Goal: Information Seeking & Learning: Find specific fact

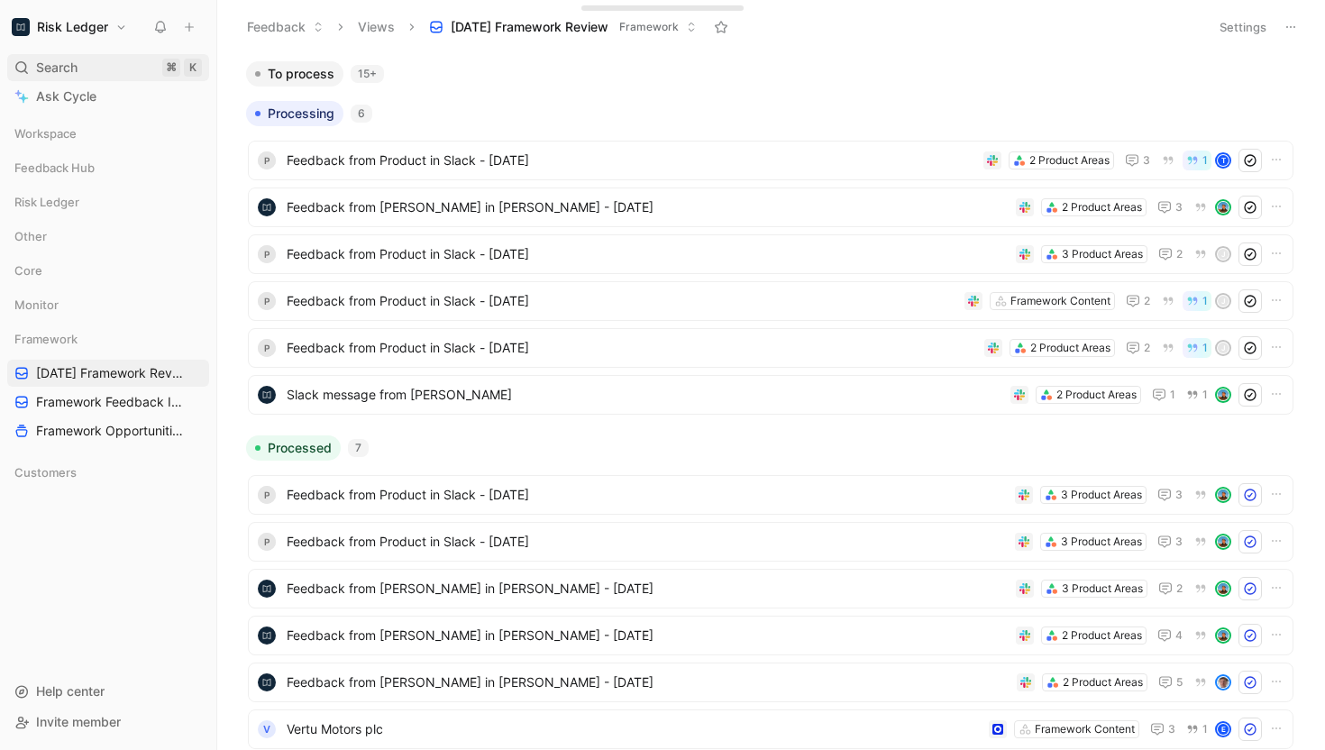
click at [59, 63] on span "Search" at bounding box center [56, 68] width 41 height 22
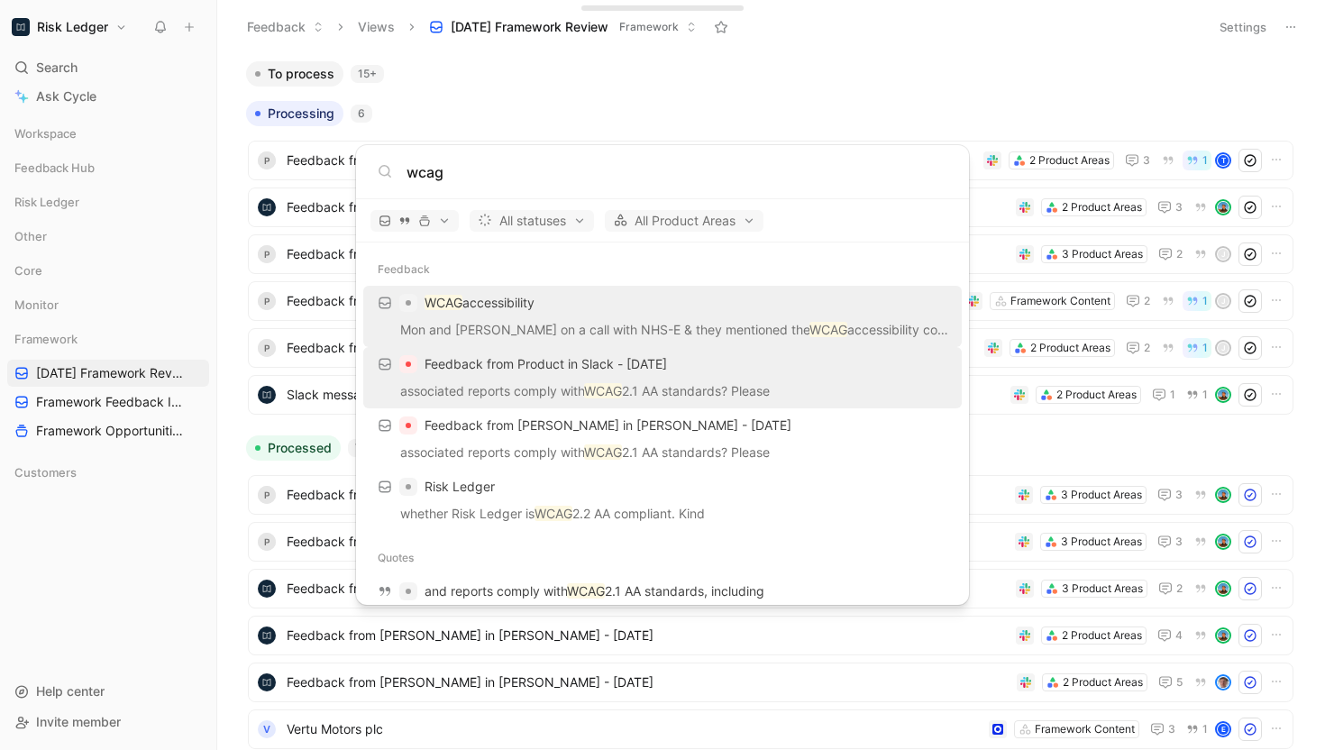
type input "wcag"
click at [511, 384] on p "associated reports comply with WCAG 2.1 AA standards? Please" at bounding box center [663, 393] width 588 height 27
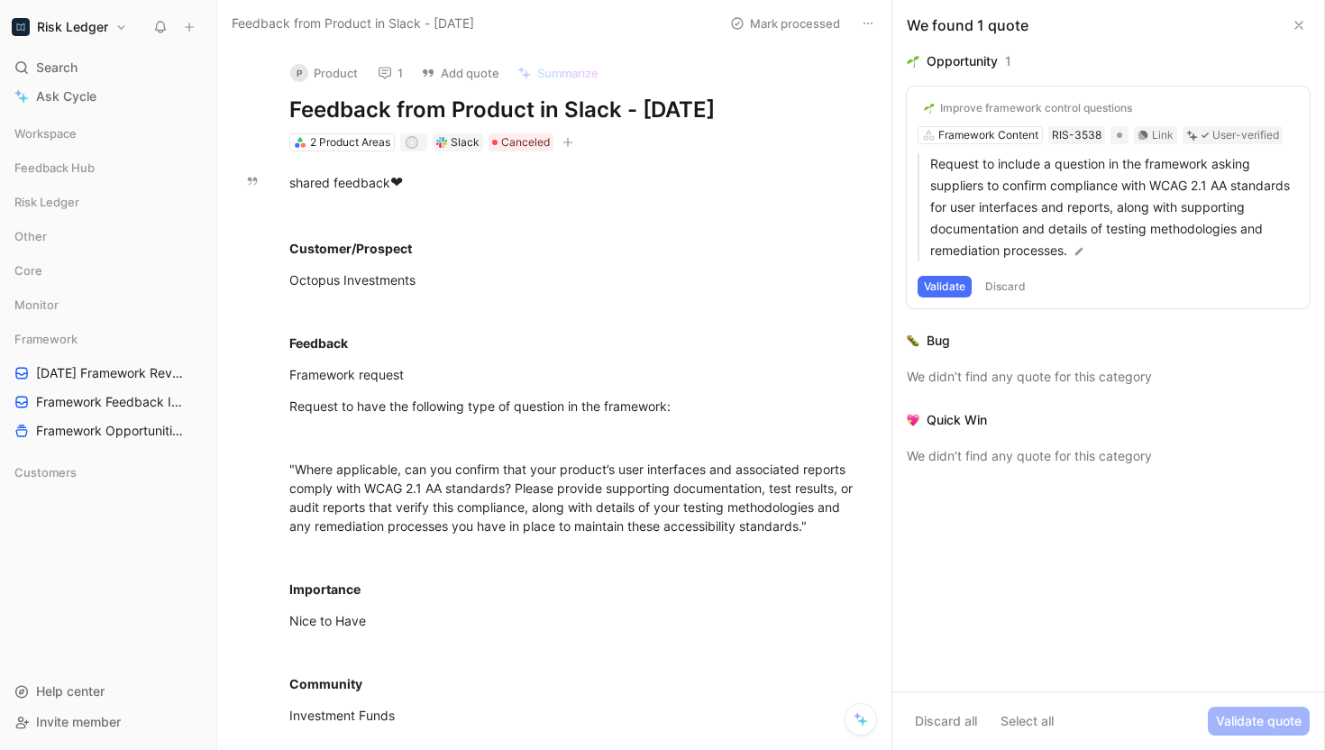
click at [389, 76] on use at bounding box center [385, 73] width 13 height 12
click at [132, 73] on div "Search ⌘ K" at bounding box center [108, 67] width 202 height 27
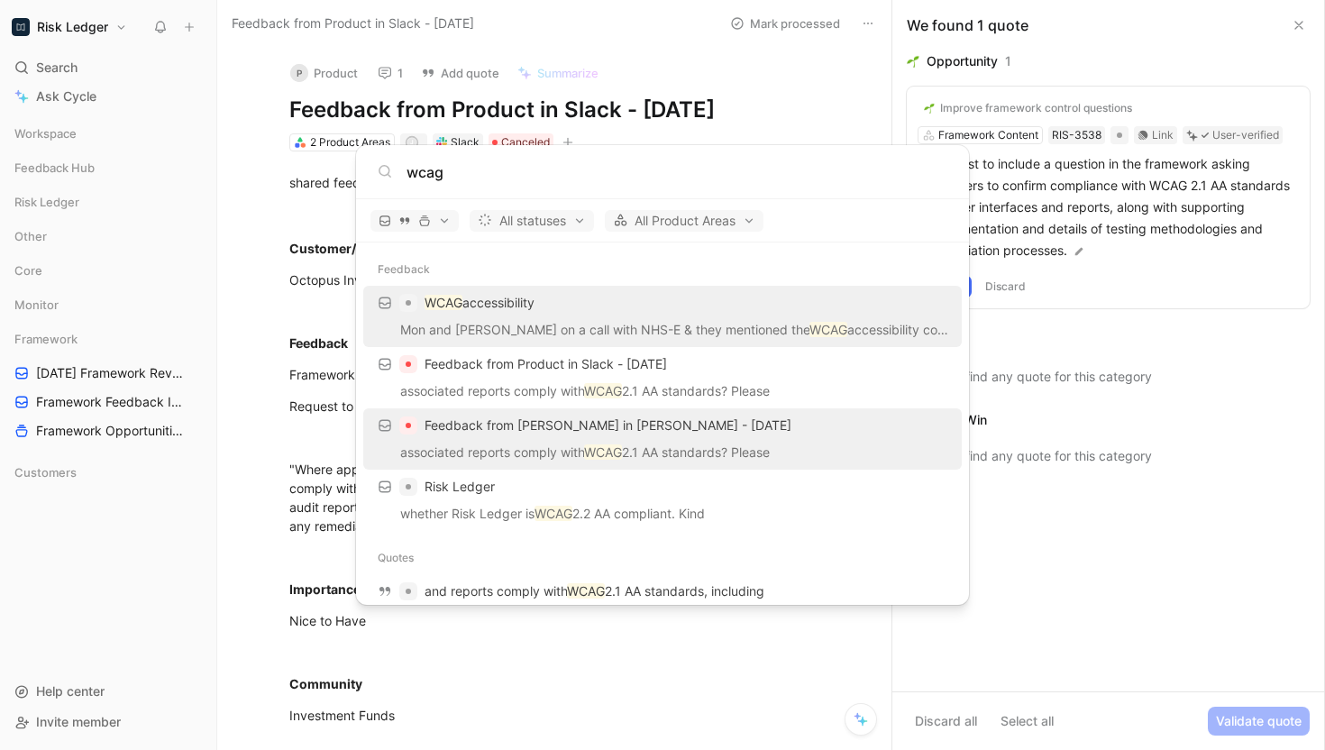
type input "wcag"
click at [451, 437] on div "Feedback from [PERSON_NAME] in [PERSON_NAME] - [DATE]" at bounding box center [663, 425] width 588 height 32
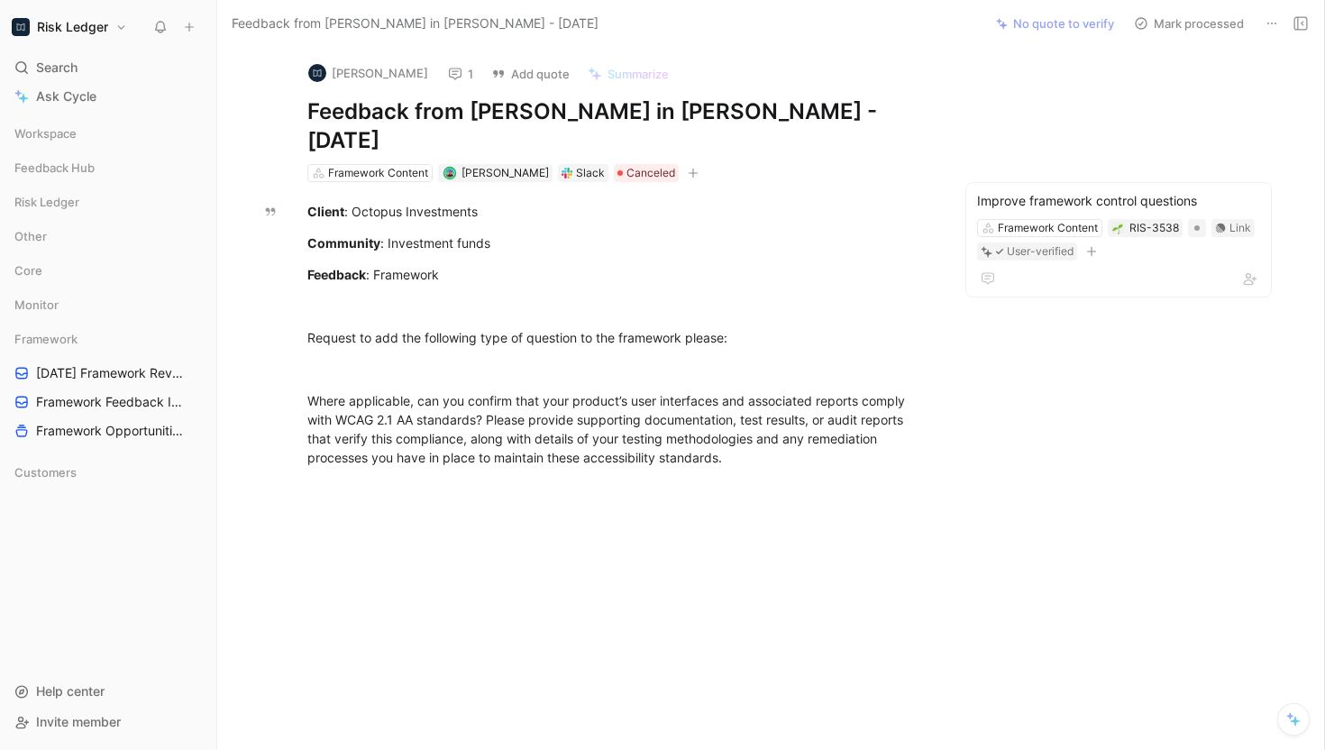
click at [440, 65] on button "1" at bounding box center [460, 73] width 41 height 25
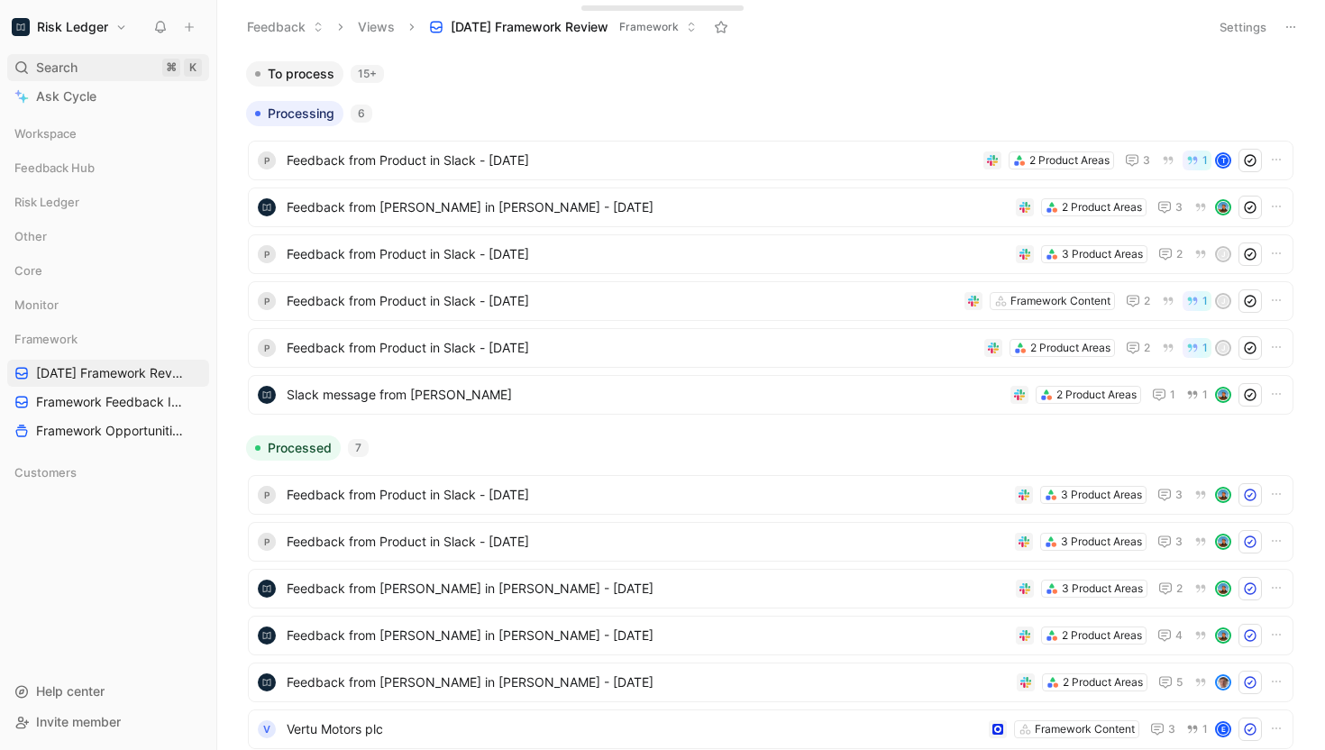
click at [114, 73] on div "Search ⌘ K" at bounding box center [108, 67] width 202 height 27
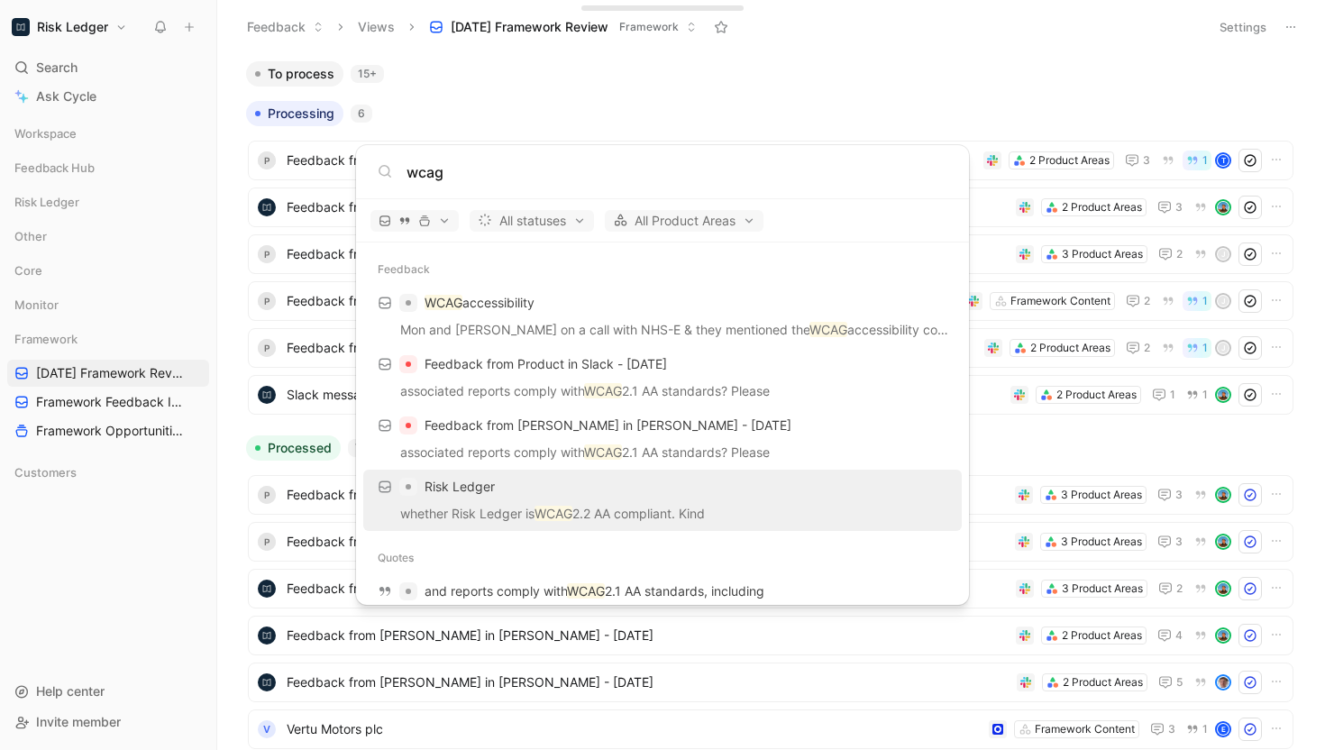
type input "wcag"
click at [491, 493] on span "Risk Ledger" at bounding box center [460, 486] width 70 height 15
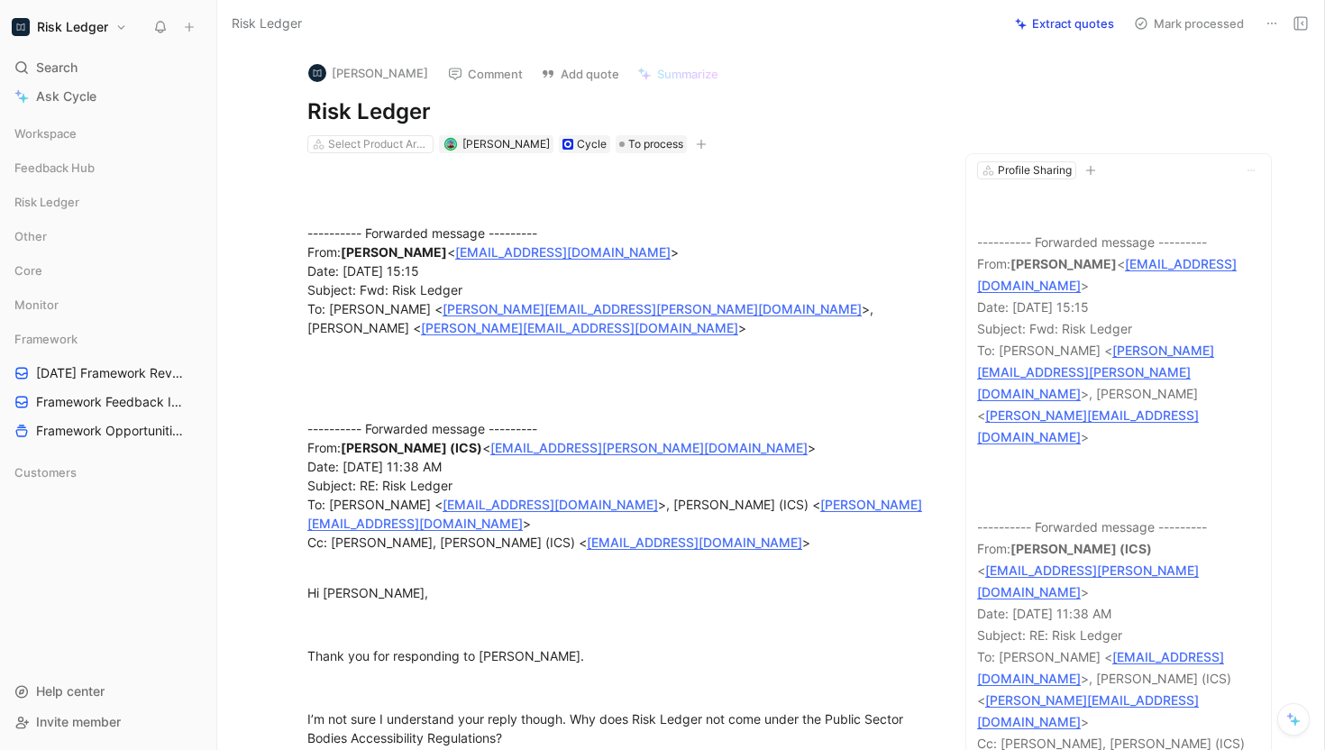
click at [1270, 28] on icon at bounding box center [1272, 23] width 14 height 14
click at [87, 69] on div "Search ⌘ K" at bounding box center [108, 67] width 202 height 27
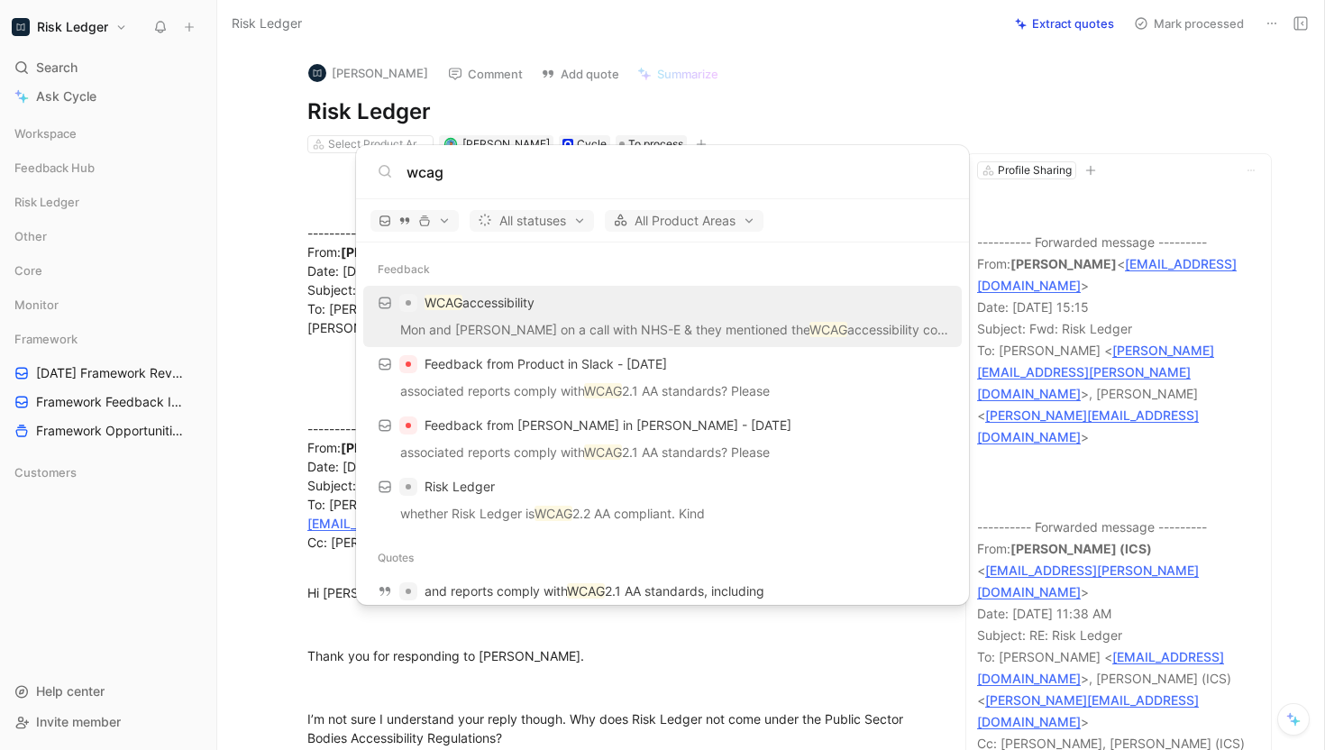
type input "wcag"
click at [517, 325] on p "Mon and Max on a call with NHS-E & they mentioned the WCAG accessibility compli…" at bounding box center [663, 332] width 588 height 27
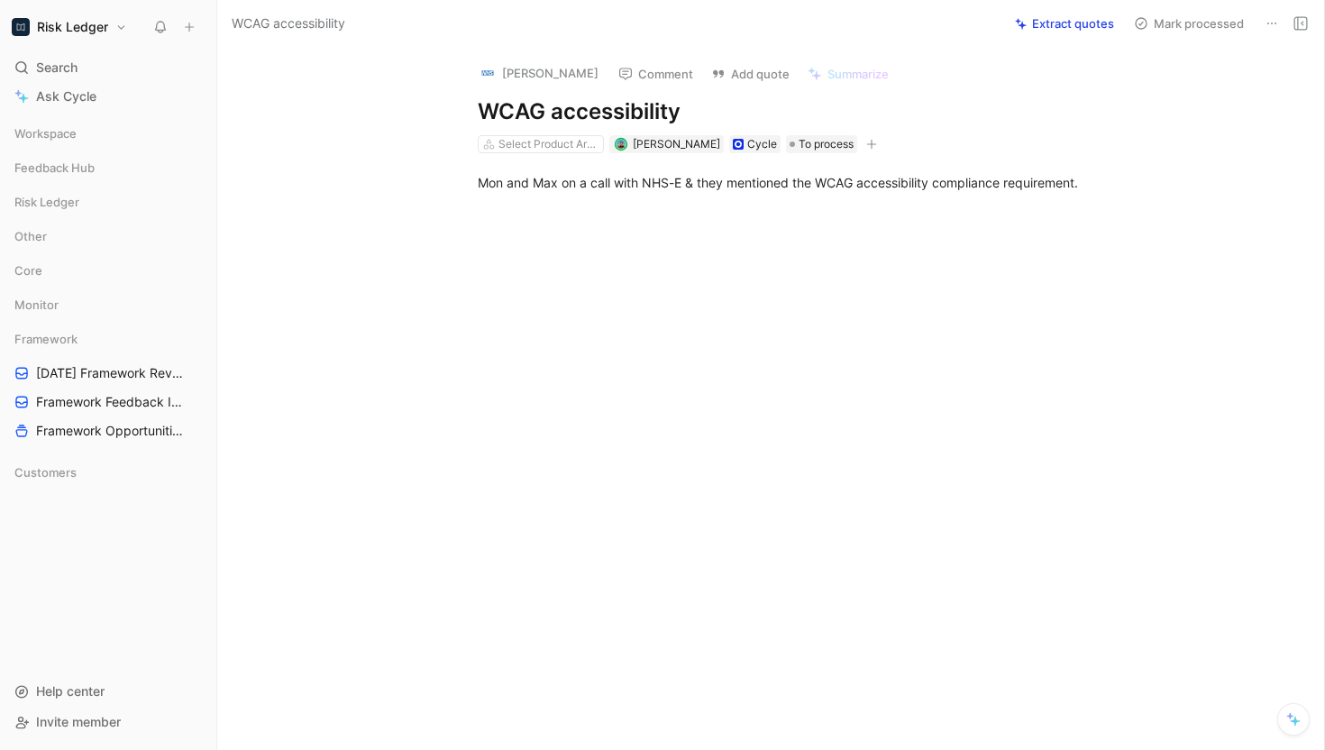
click at [1268, 23] on use at bounding box center [1272, 24] width 9 height 2
click at [66, 66] on span "Search" at bounding box center [56, 68] width 41 height 22
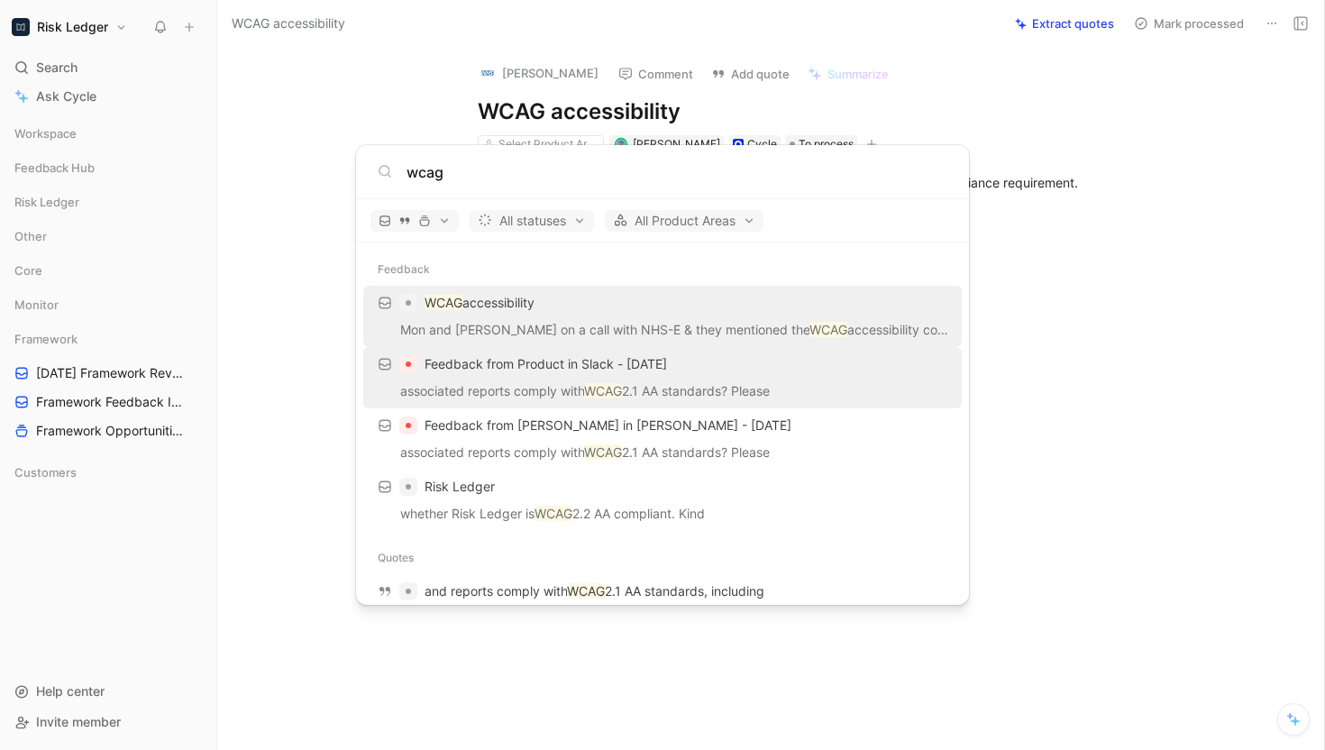
type input "wcag"
click at [625, 380] on p "associated reports comply with WCAG 2.1 AA standards? Please" at bounding box center [663, 393] width 588 height 27
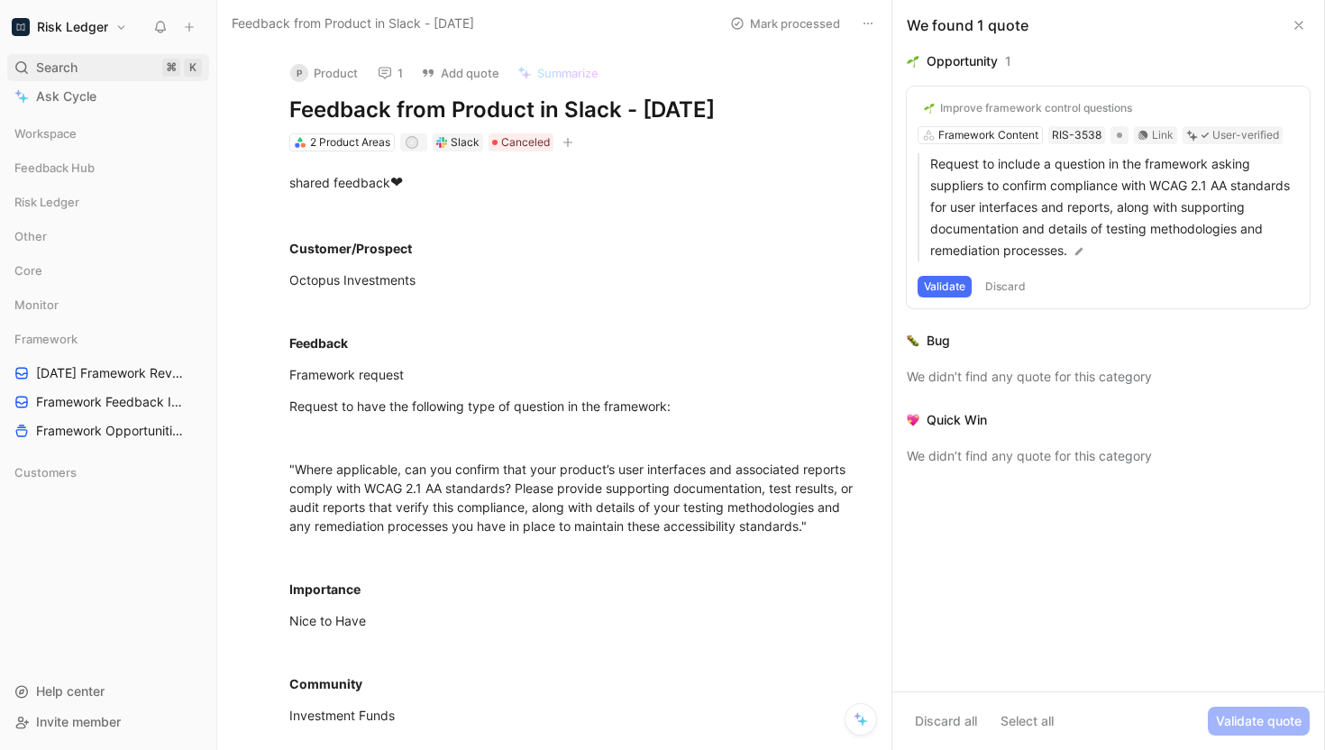
click at [83, 59] on div "Search ⌘ K" at bounding box center [108, 67] width 202 height 27
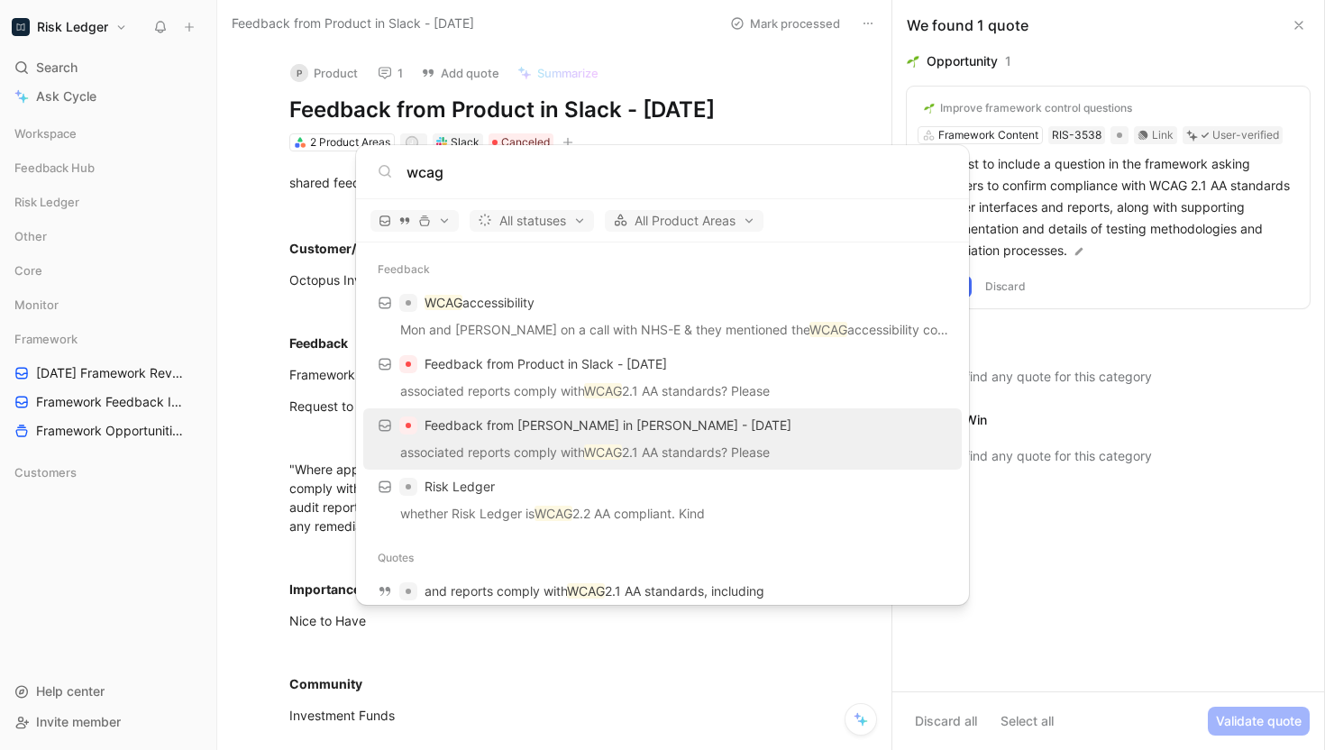
type input "wcag"
click at [585, 450] on p "associated reports comply with WCAG 2.1 AA standards? Please" at bounding box center [663, 455] width 588 height 27
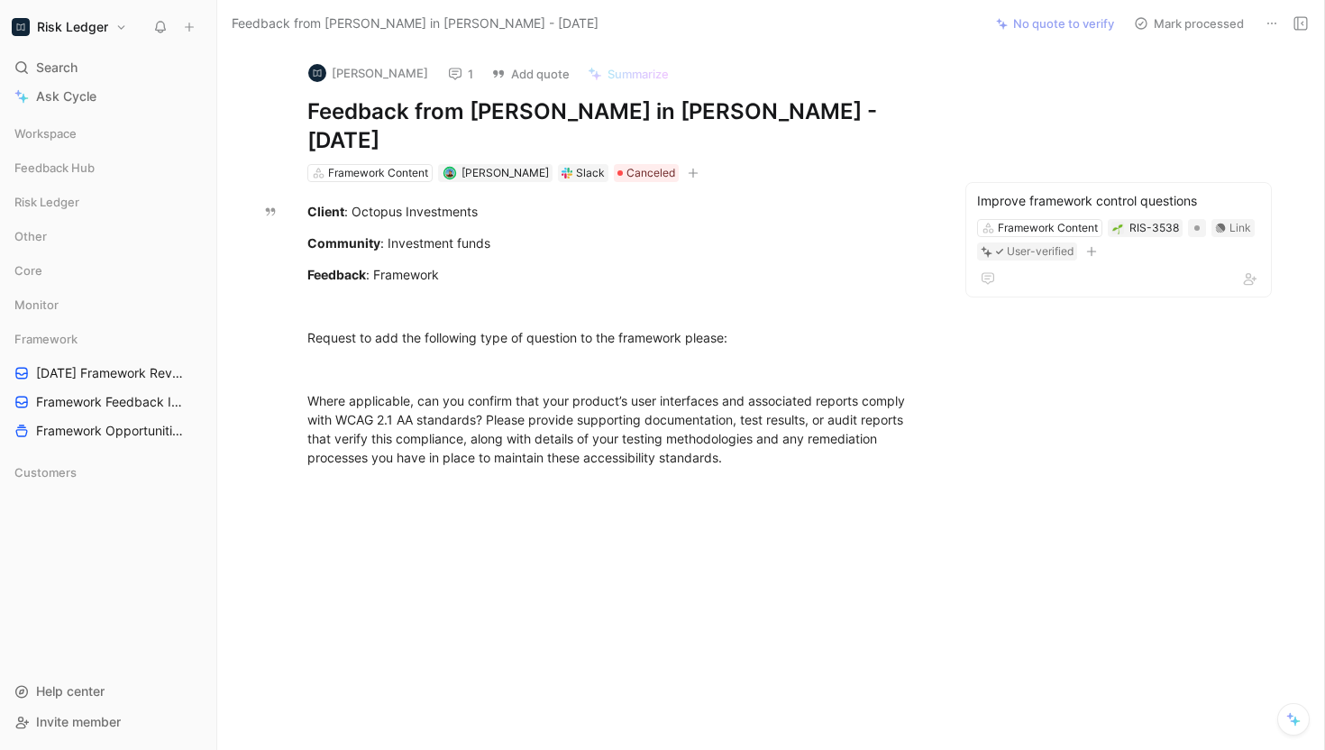
click at [1268, 23] on use at bounding box center [1272, 24] width 9 height 2
